Goal: Navigation & Orientation: Find specific page/section

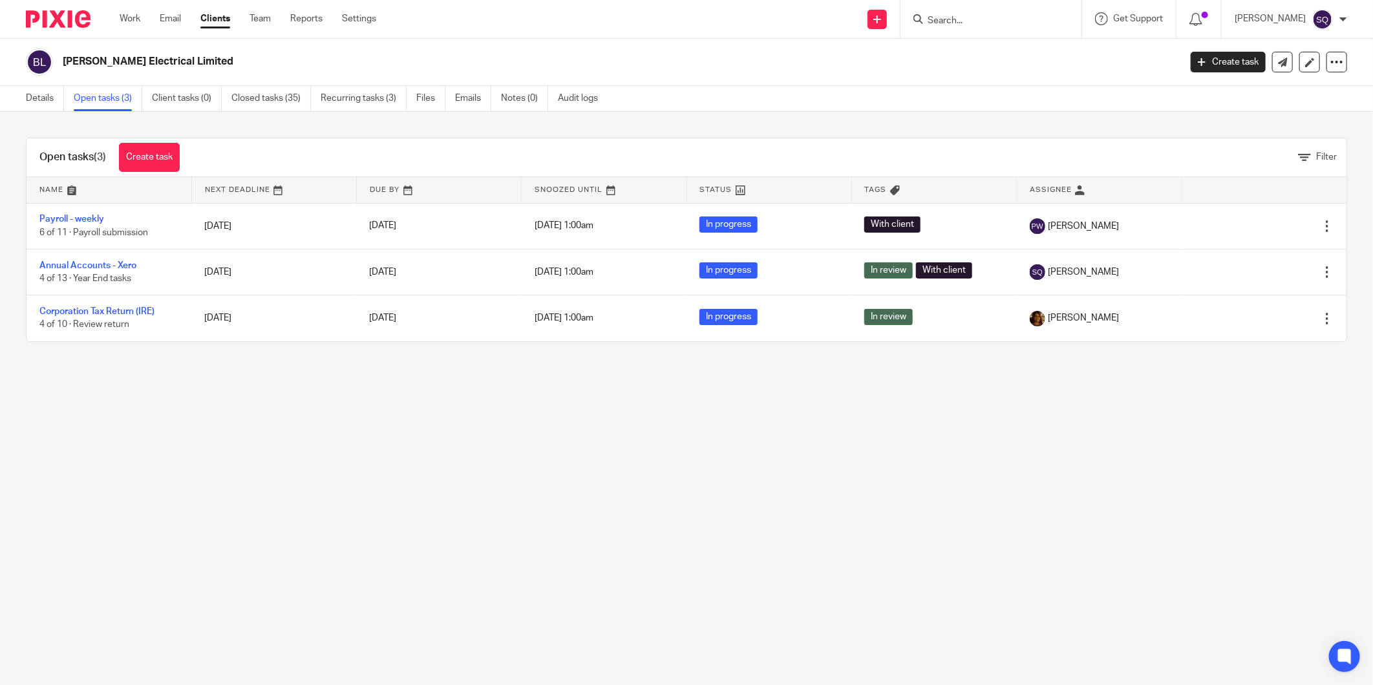
click at [74, 21] on img at bounding box center [58, 18] width 65 height 17
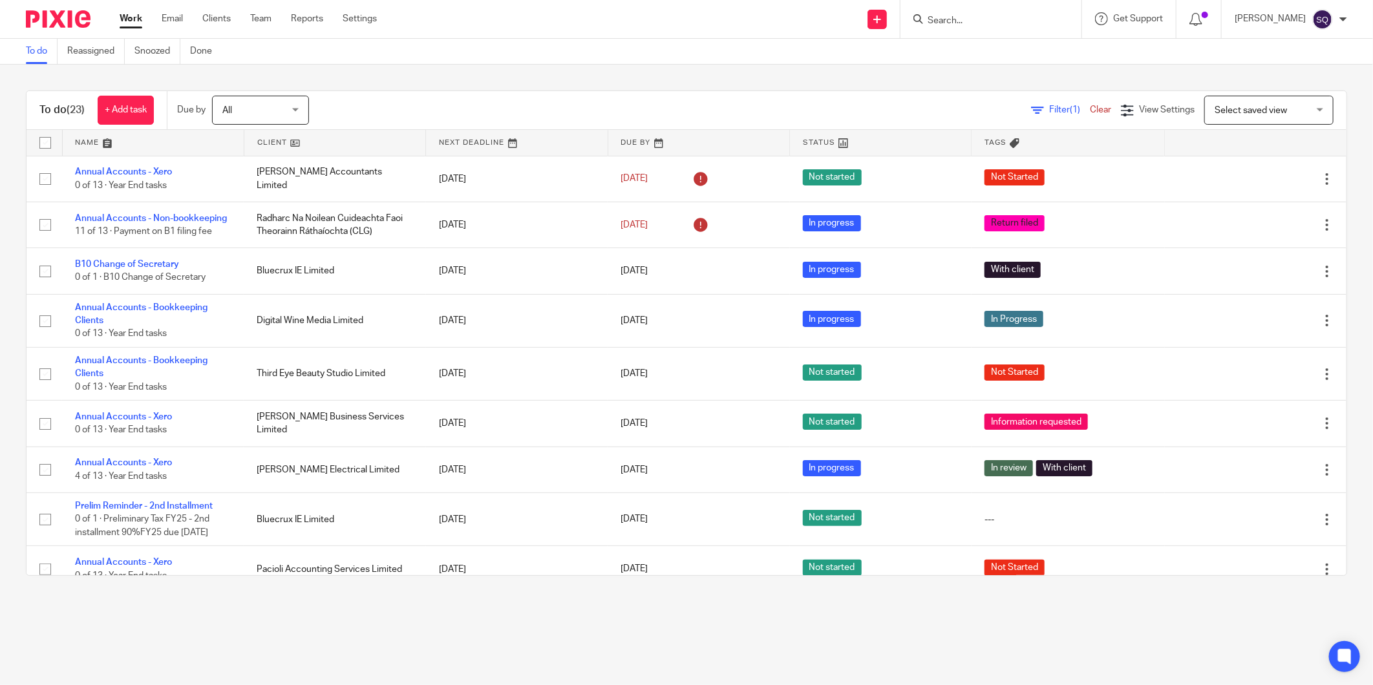
click at [966, 16] on input "Search" at bounding box center [984, 22] width 116 height 12
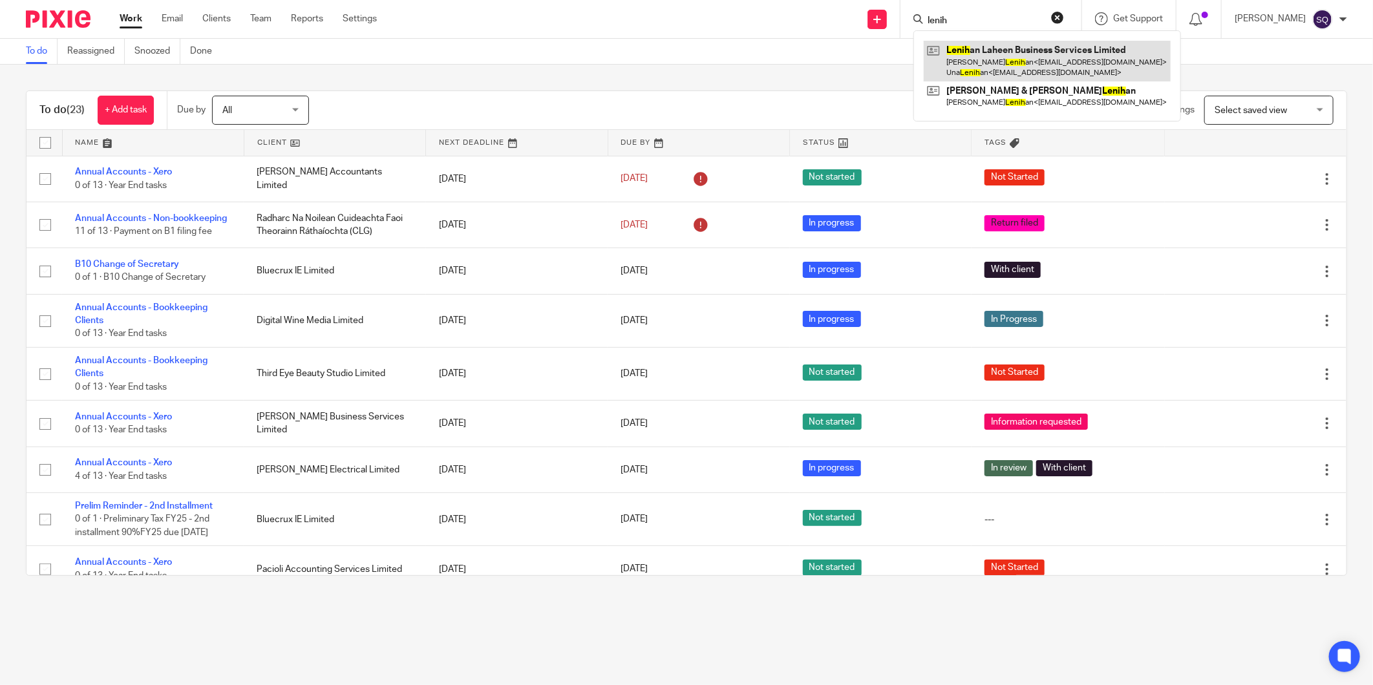
type input "lenih"
click at [1011, 57] on link at bounding box center [1046, 61] width 247 height 40
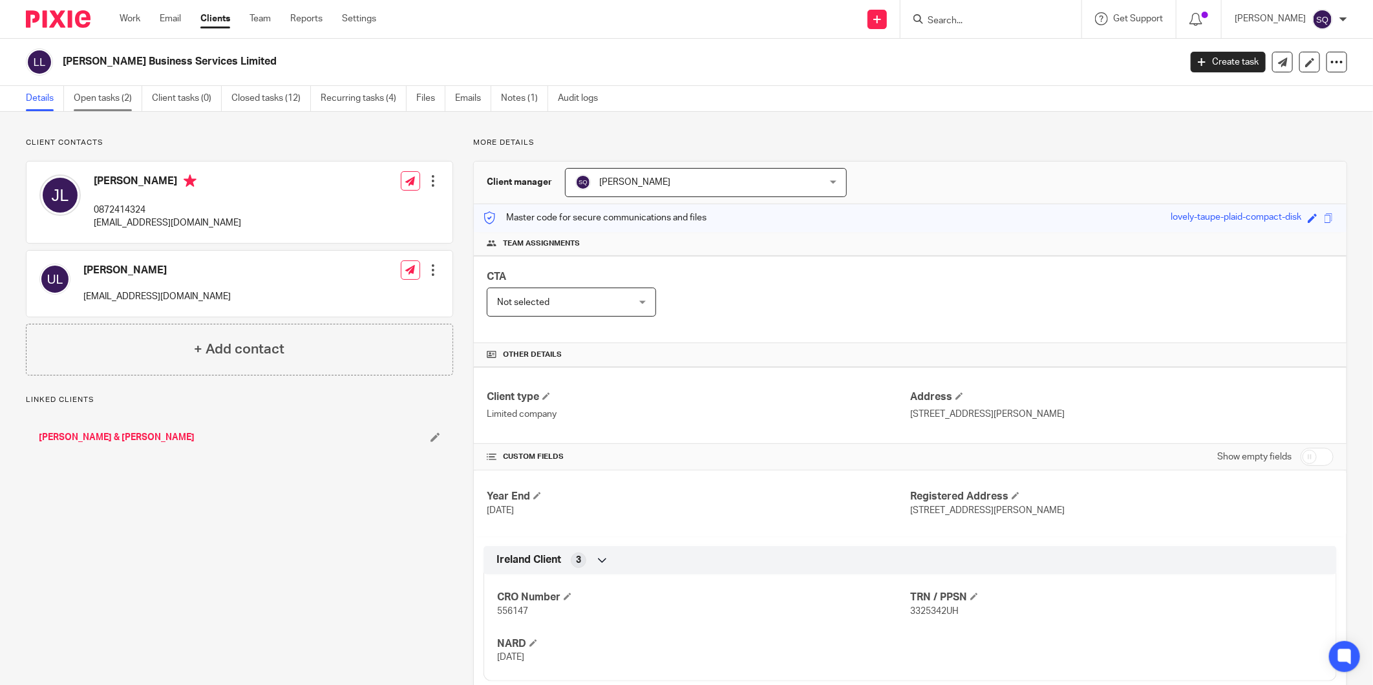
click at [110, 99] on link "Open tasks (2)" at bounding box center [108, 98] width 69 height 25
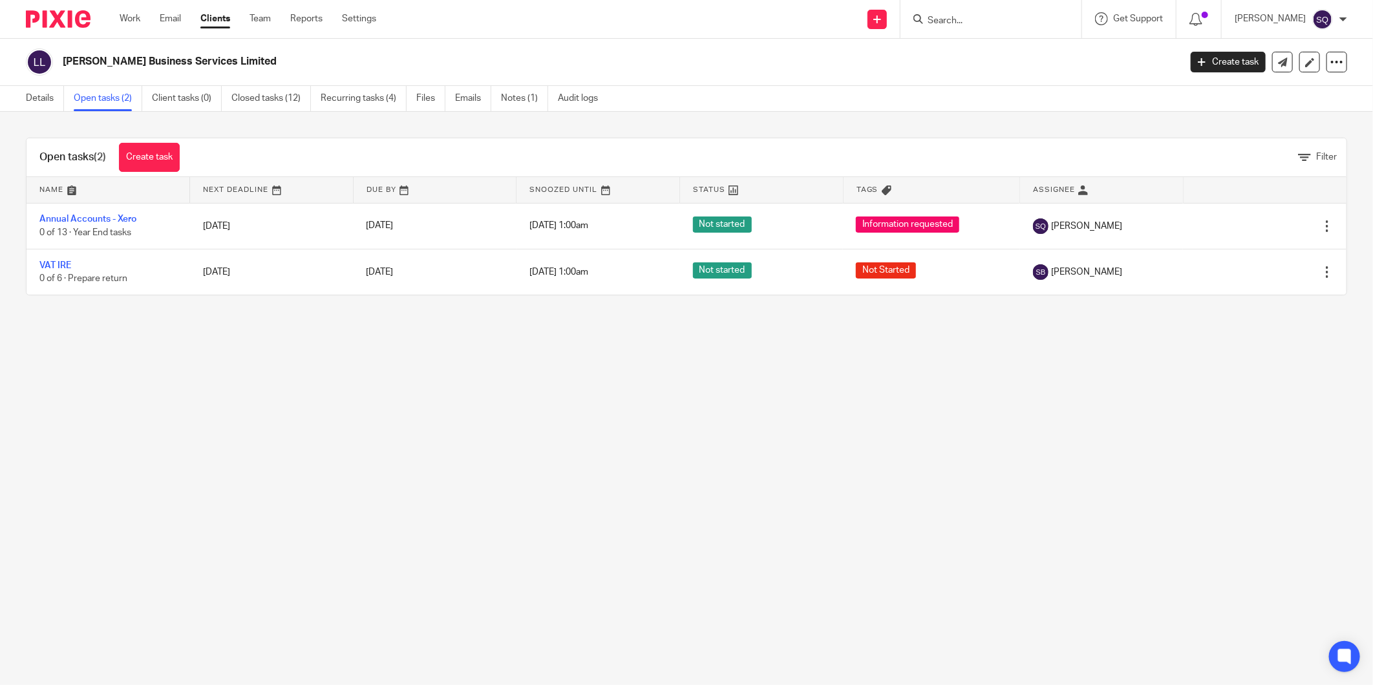
click at [1007, 18] on input "Search" at bounding box center [984, 22] width 116 height 12
type input "kilar"
click button "submit" at bounding box center [0, 0] width 0 height 0
click at [994, 54] on link at bounding box center [1032, 56] width 218 height 30
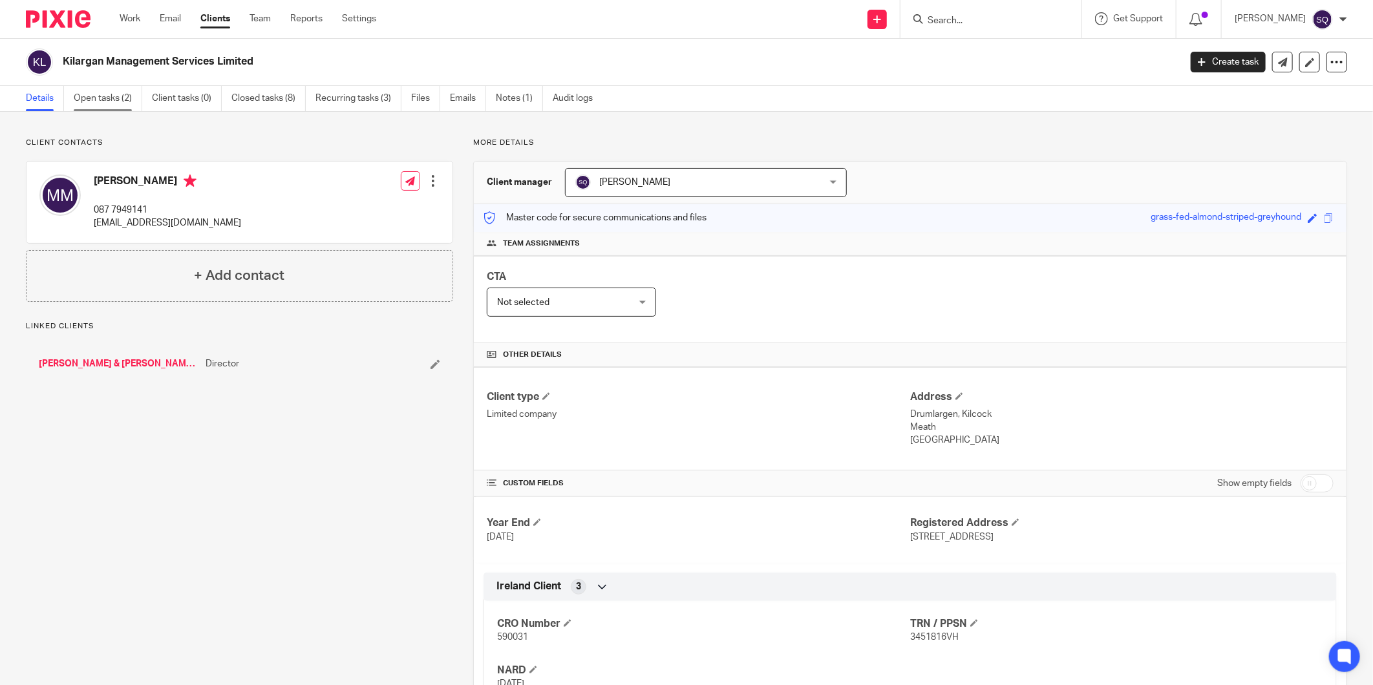
click at [114, 101] on link "Open tasks (2)" at bounding box center [108, 98] width 69 height 25
